Goal: Download file/media

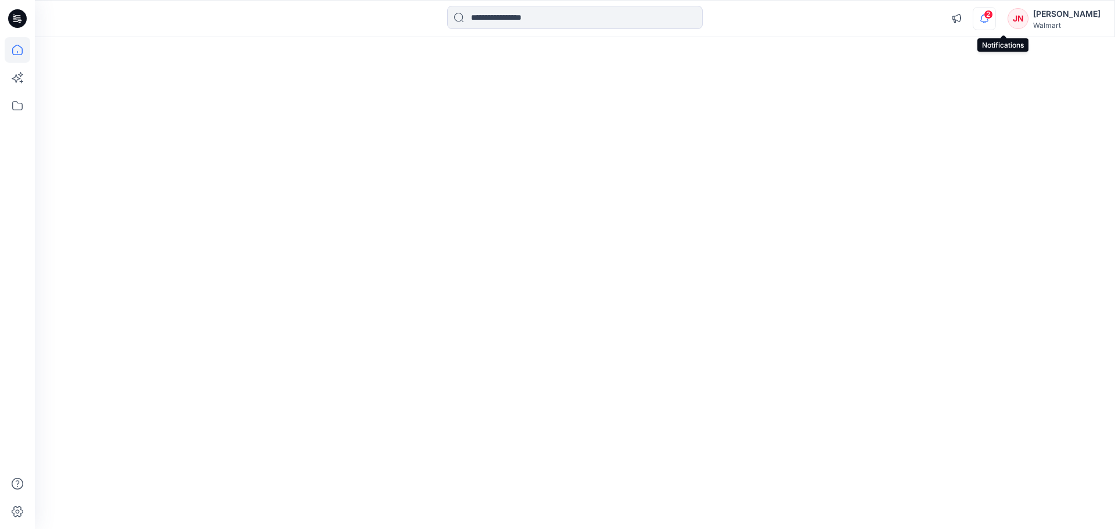
click at [995, 18] on icon "button" at bounding box center [984, 18] width 22 height 23
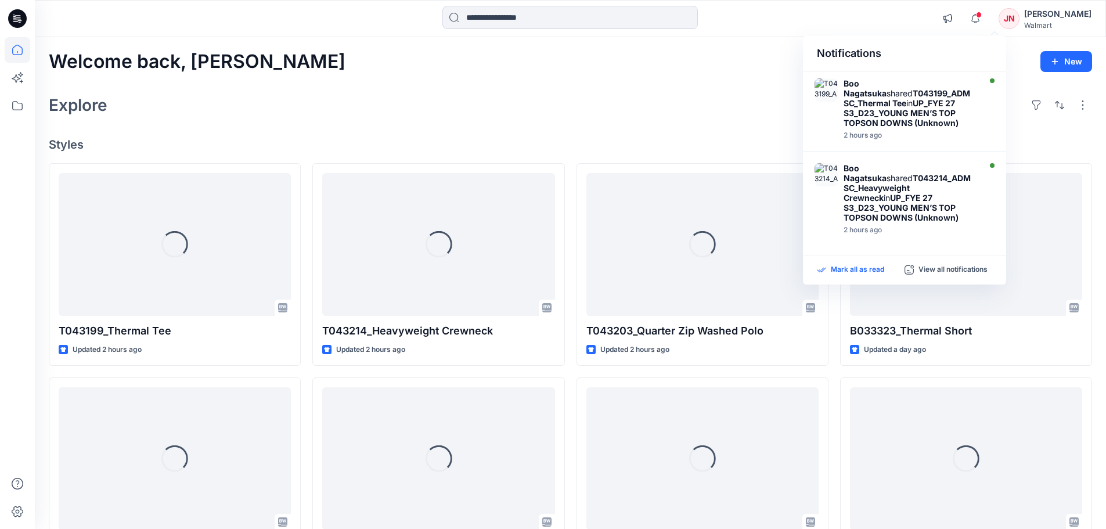
click at [866, 273] on p "Mark all as read" at bounding box center [857, 270] width 53 height 10
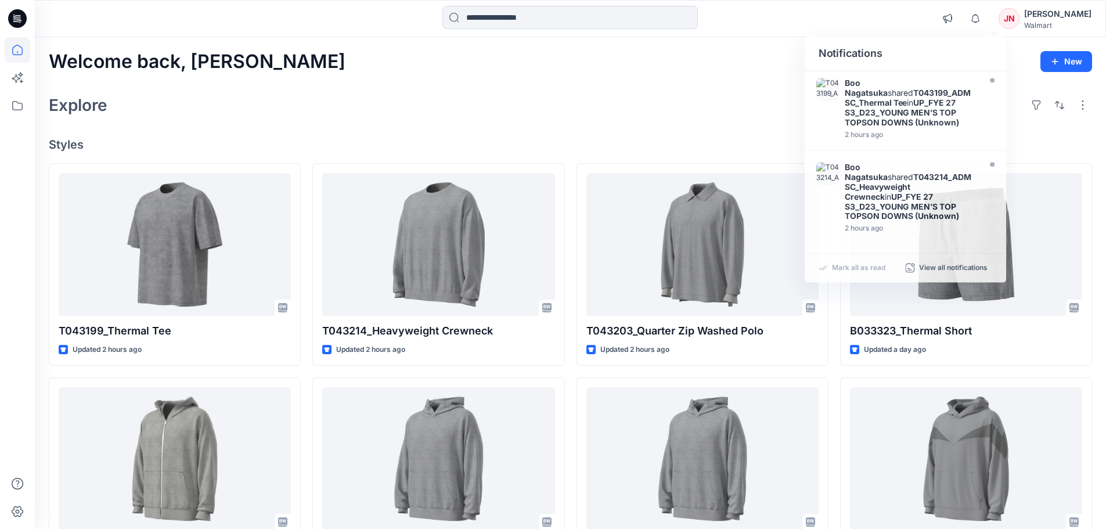
drag, startPoint x: 637, startPoint y: 85, endPoint x: 370, endPoint y: 66, distance: 267.7
click at [633, 85] on div "Welcome back, [PERSON_NAME] New Explore Styles T043199_Thermal Tee Updated 2 ho…" at bounding box center [570, 443] width 1071 height 813
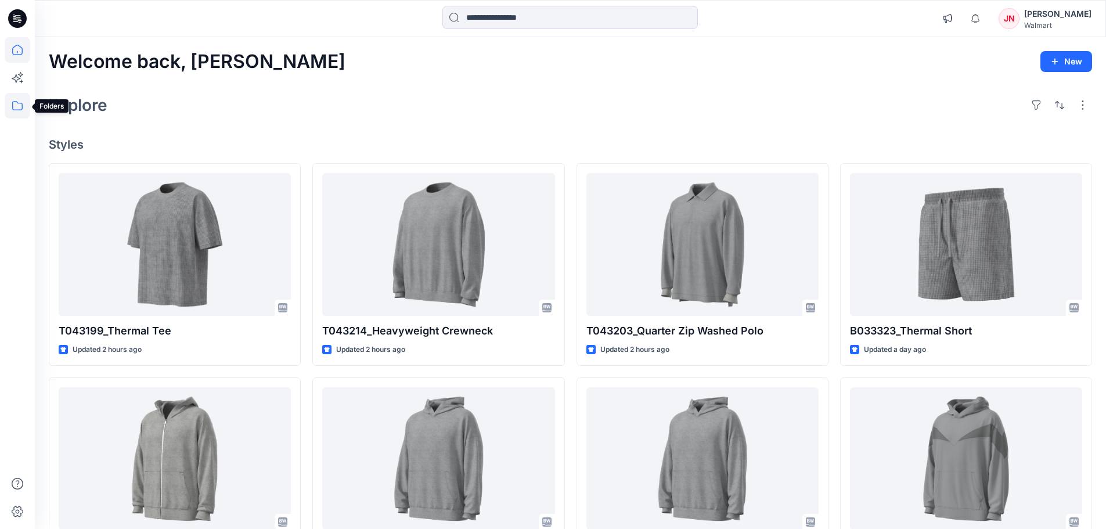
click at [11, 110] on icon at bounding box center [18, 106] width 26 height 26
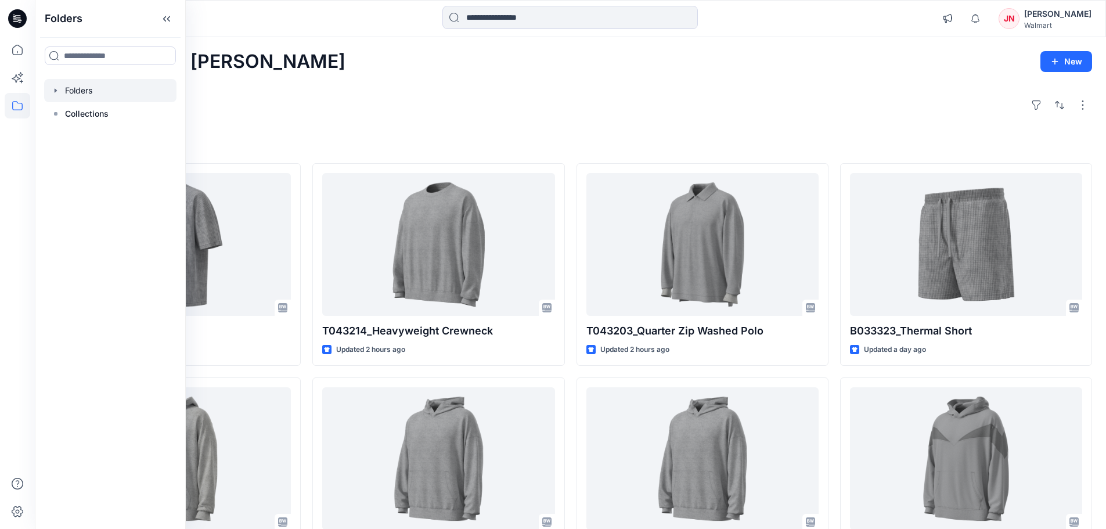
click at [76, 92] on div at bounding box center [110, 90] width 132 height 23
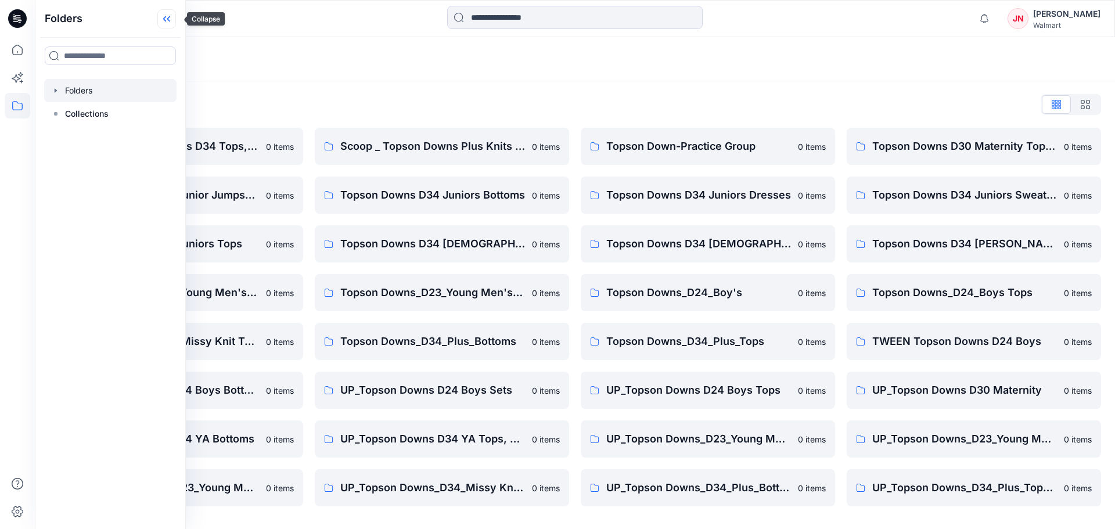
click at [176, 14] on icon at bounding box center [166, 18] width 19 height 19
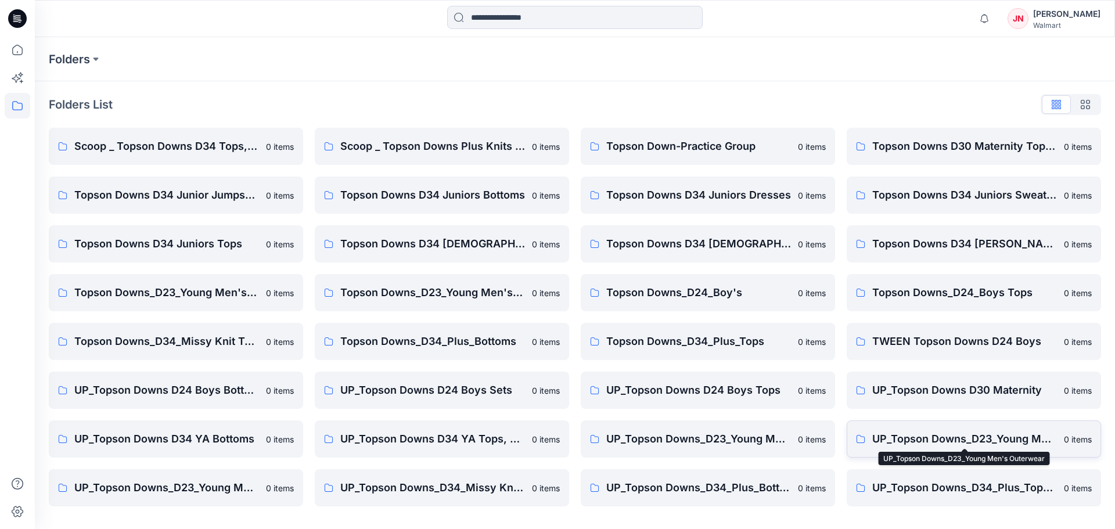
click at [898, 441] on p "UP_Topson Downs_D23_Young Men's Outerwear" at bounding box center [964, 439] width 185 height 16
click at [207, 478] on link "UP_Topson Downs_D23_Young Men's Tops 0 items" at bounding box center [176, 487] width 254 height 37
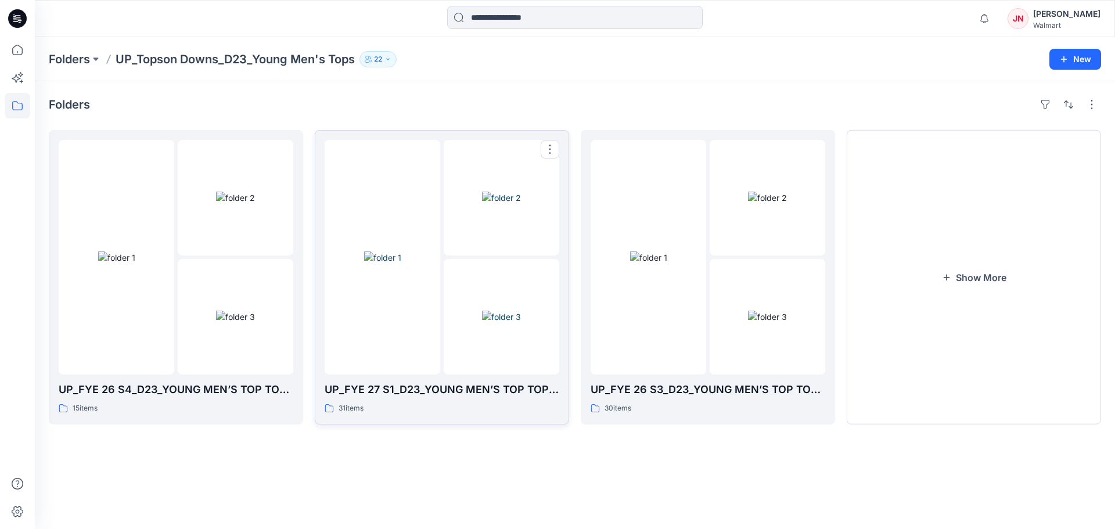
click at [380, 337] on div at bounding box center [383, 257] width 116 height 235
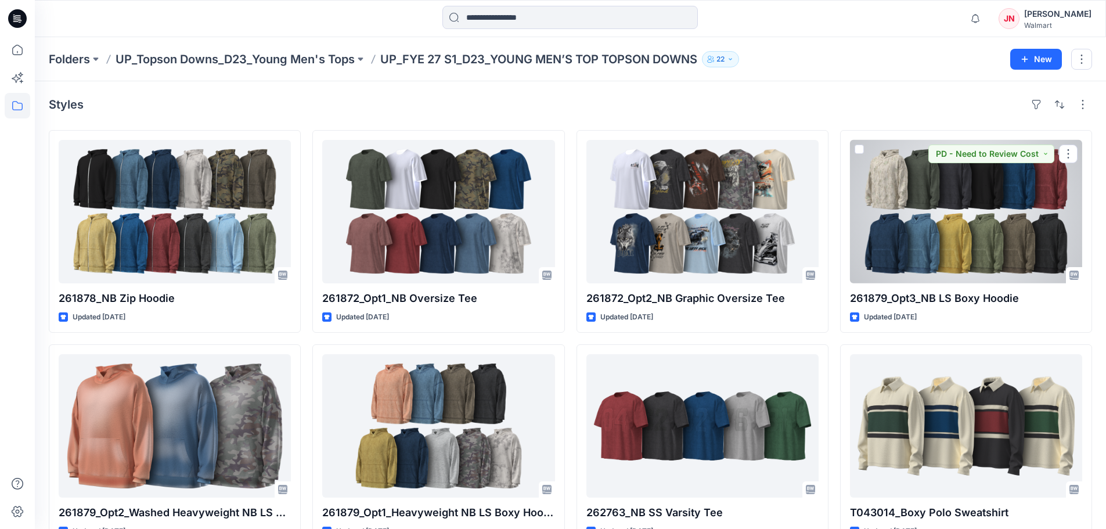
click at [982, 229] on div at bounding box center [966, 211] width 232 height 143
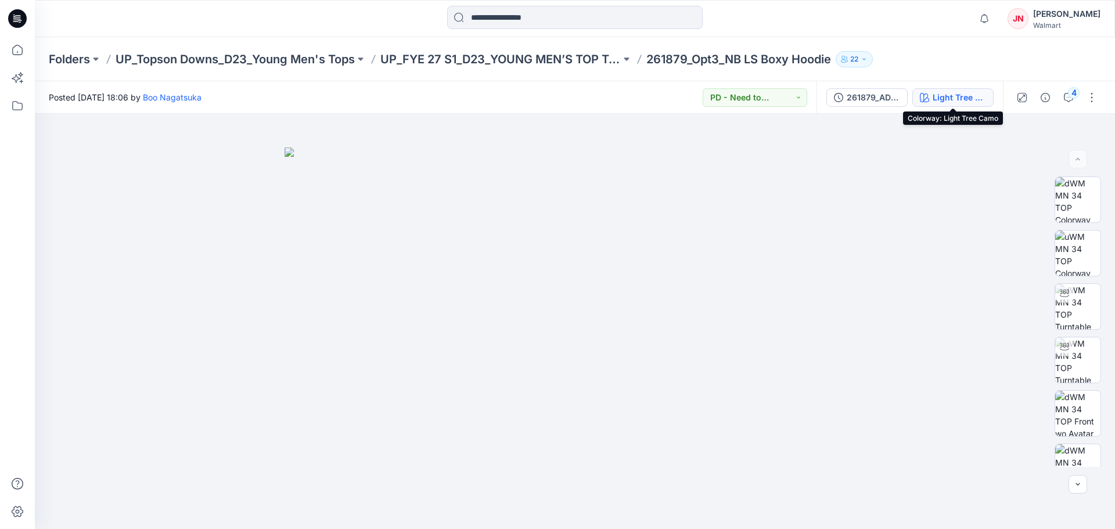
click at [946, 101] on div "Light Tree Camo" at bounding box center [958, 97] width 53 height 13
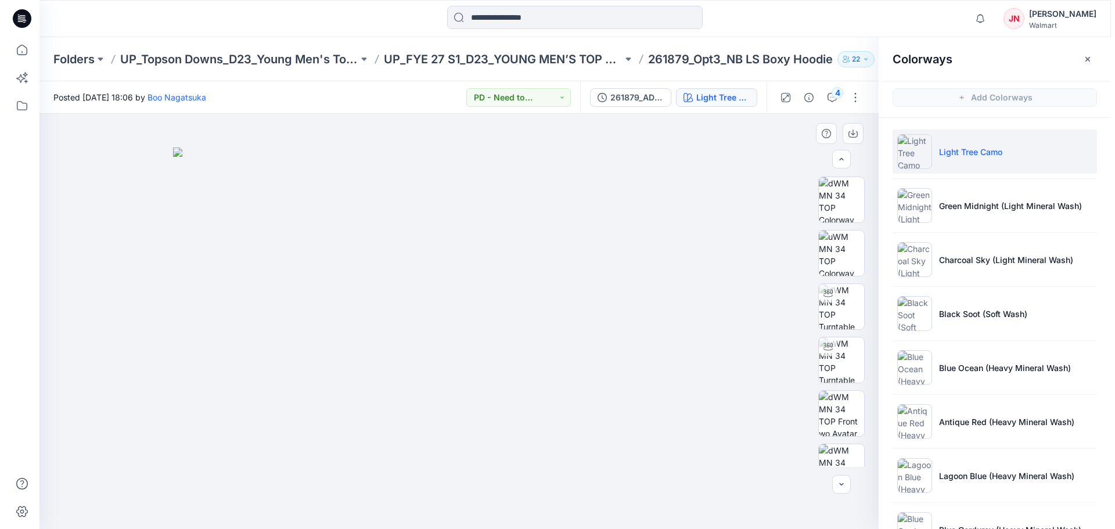
scroll to position [130, 0]
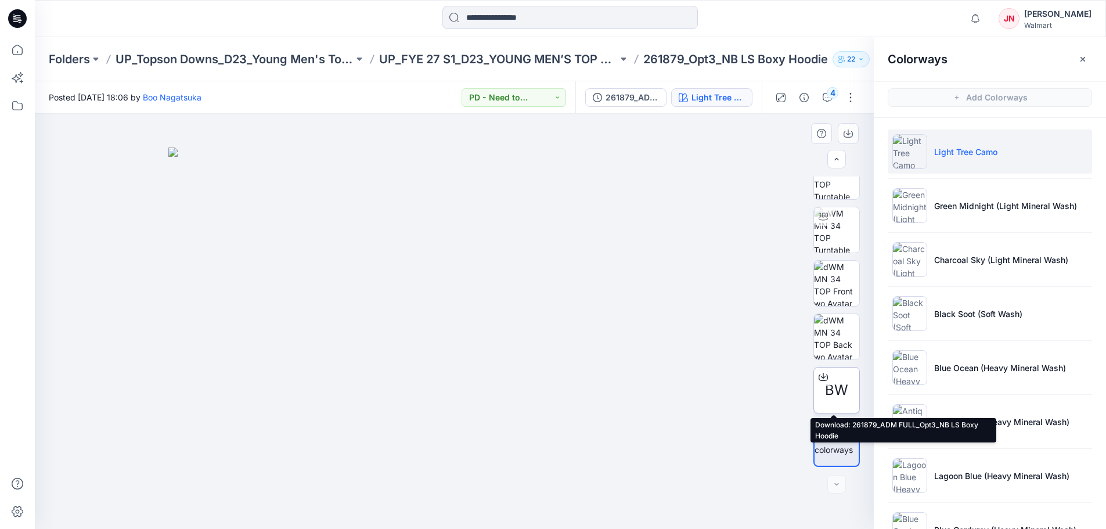
click at [819, 378] on icon at bounding box center [823, 376] width 9 height 9
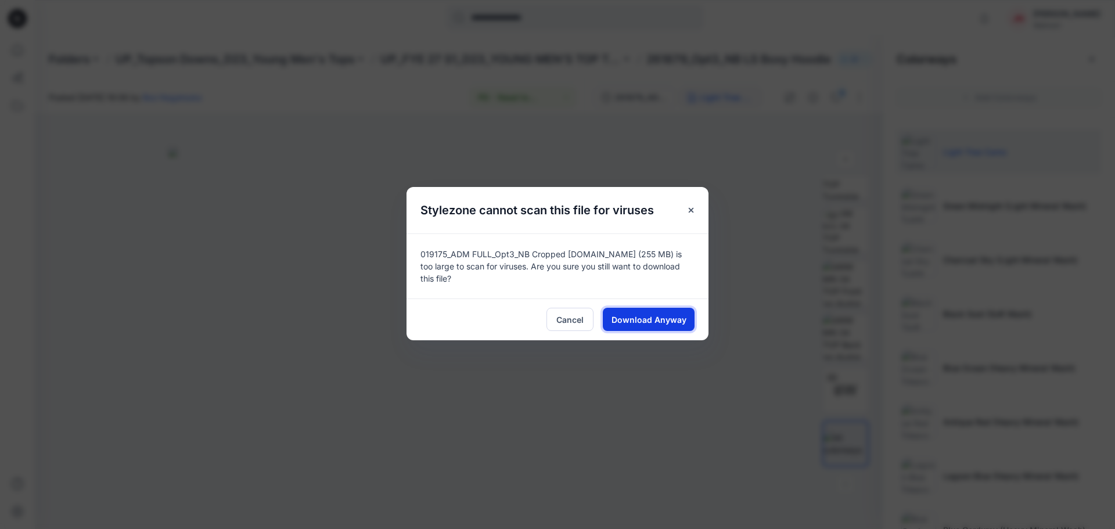
click at [639, 313] on span "Download Anyway" at bounding box center [648, 319] width 75 height 12
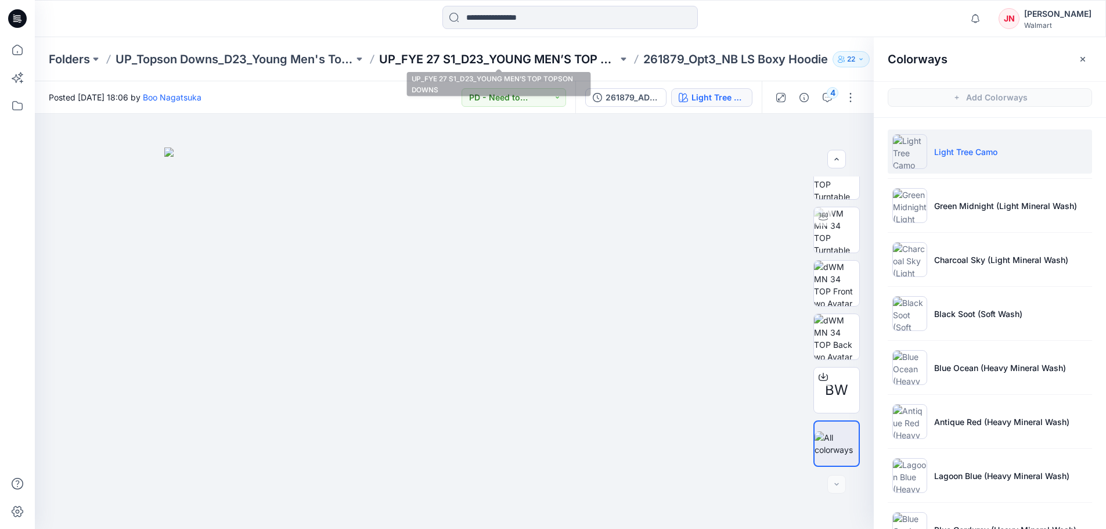
click at [487, 62] on p "UP_FYE 27 S1_D23_YOUNG MEN’S TOP TOPSON DOWNS" at bounding box center [498, 59] width 238 height 16
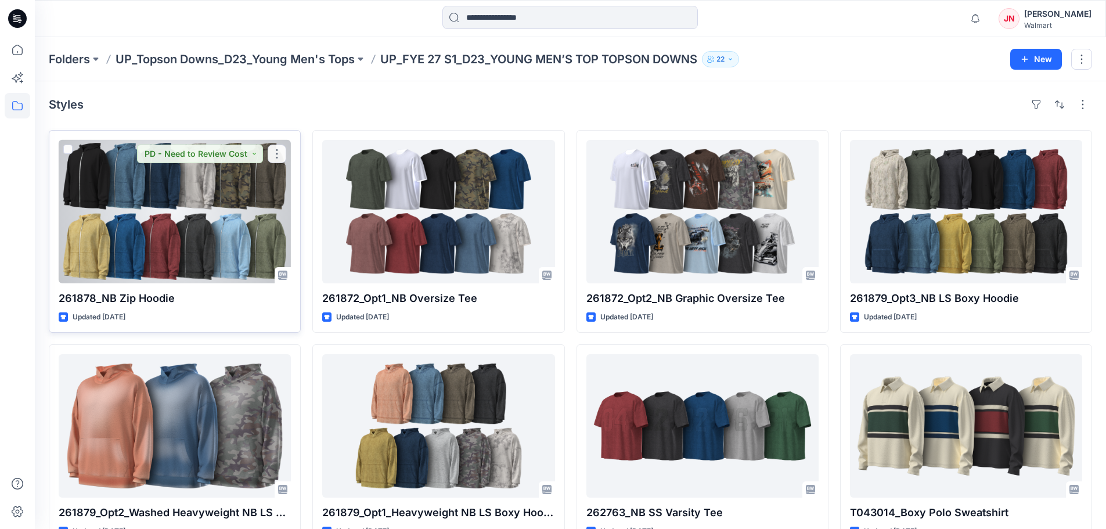
click at [199, 191] on div at bounding box center [175, 211] width 232 height 143
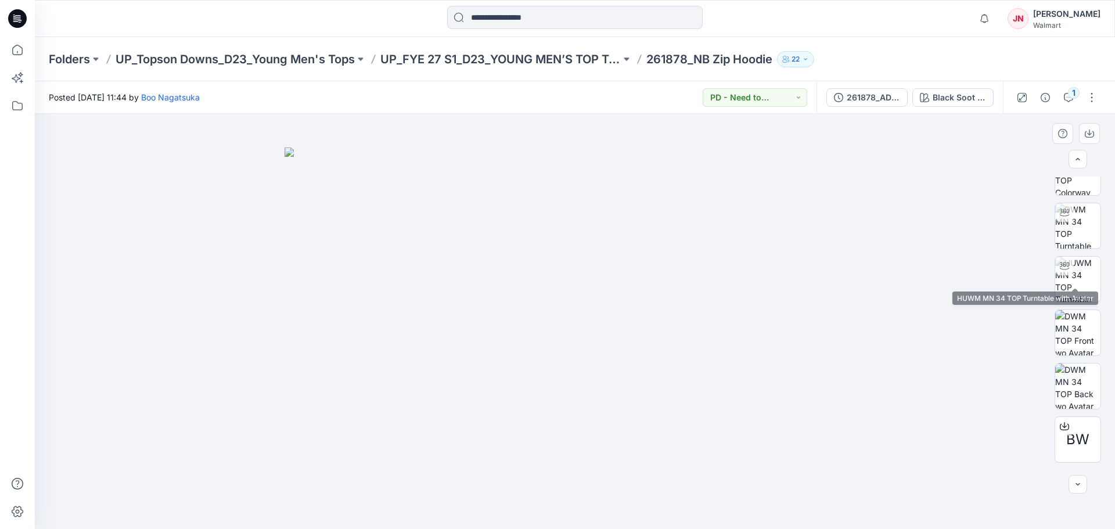
scroll to position [130, 0]
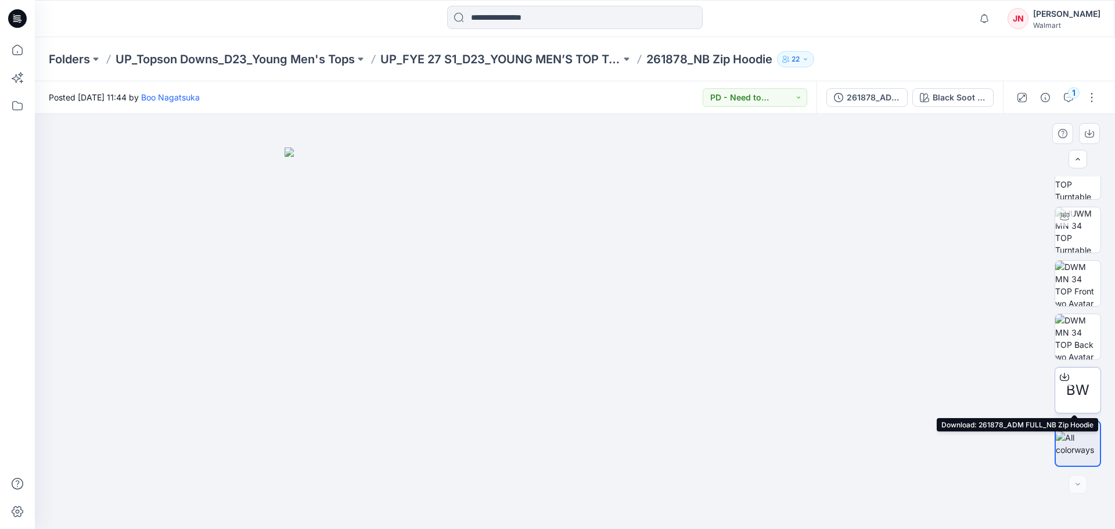
click at [1062, 374] on icon at bounding box center [1064, 375] width 5 height 6
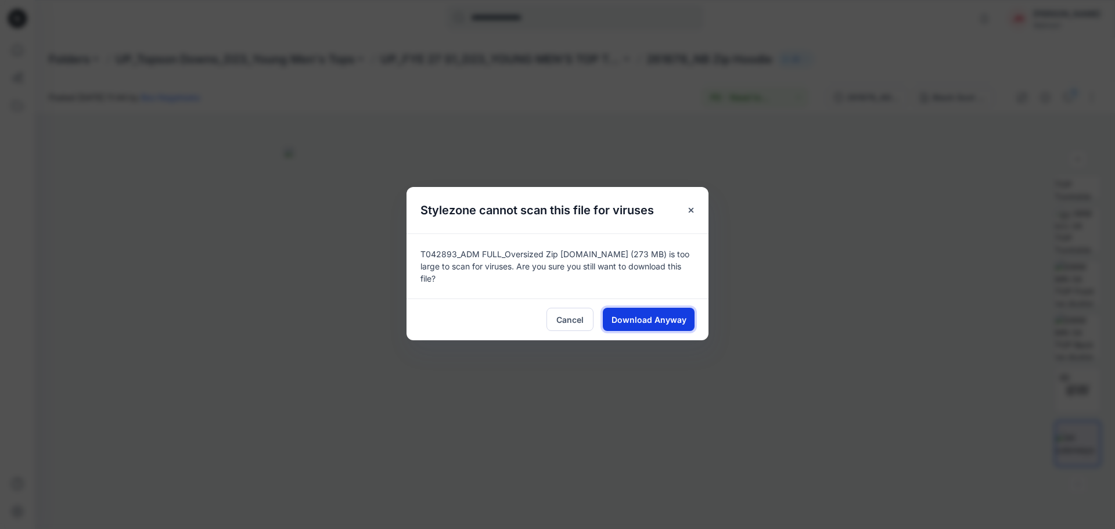
click at [671, 317] on span "Download Anyway" at bounding box center [648, 319] width 75 height 12
